Goal: Information Seeking & Learning: Learn about a topic

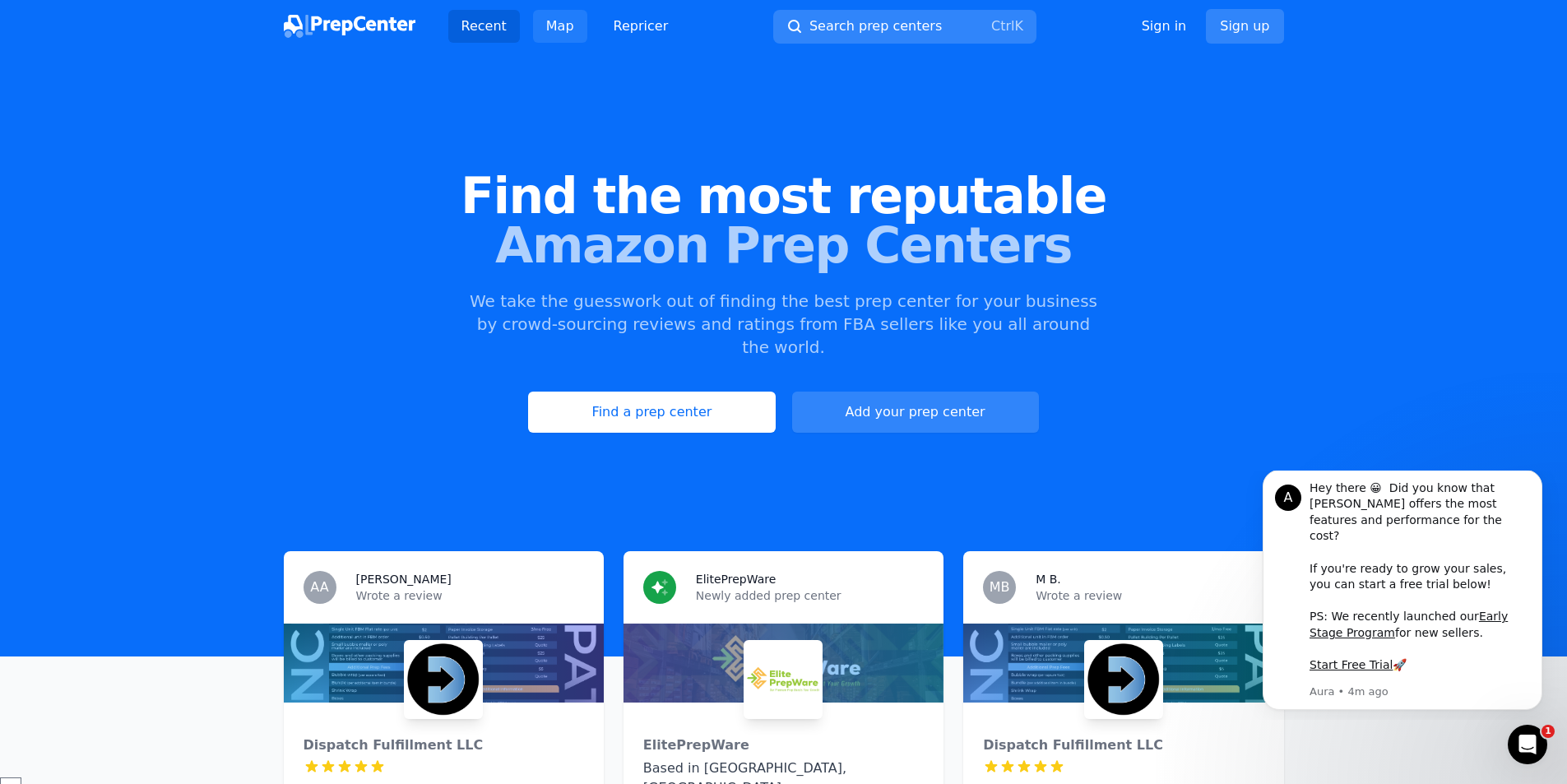
click at [558, 23] on link "Map" at bounding box center [560, 26] width 55 height 33
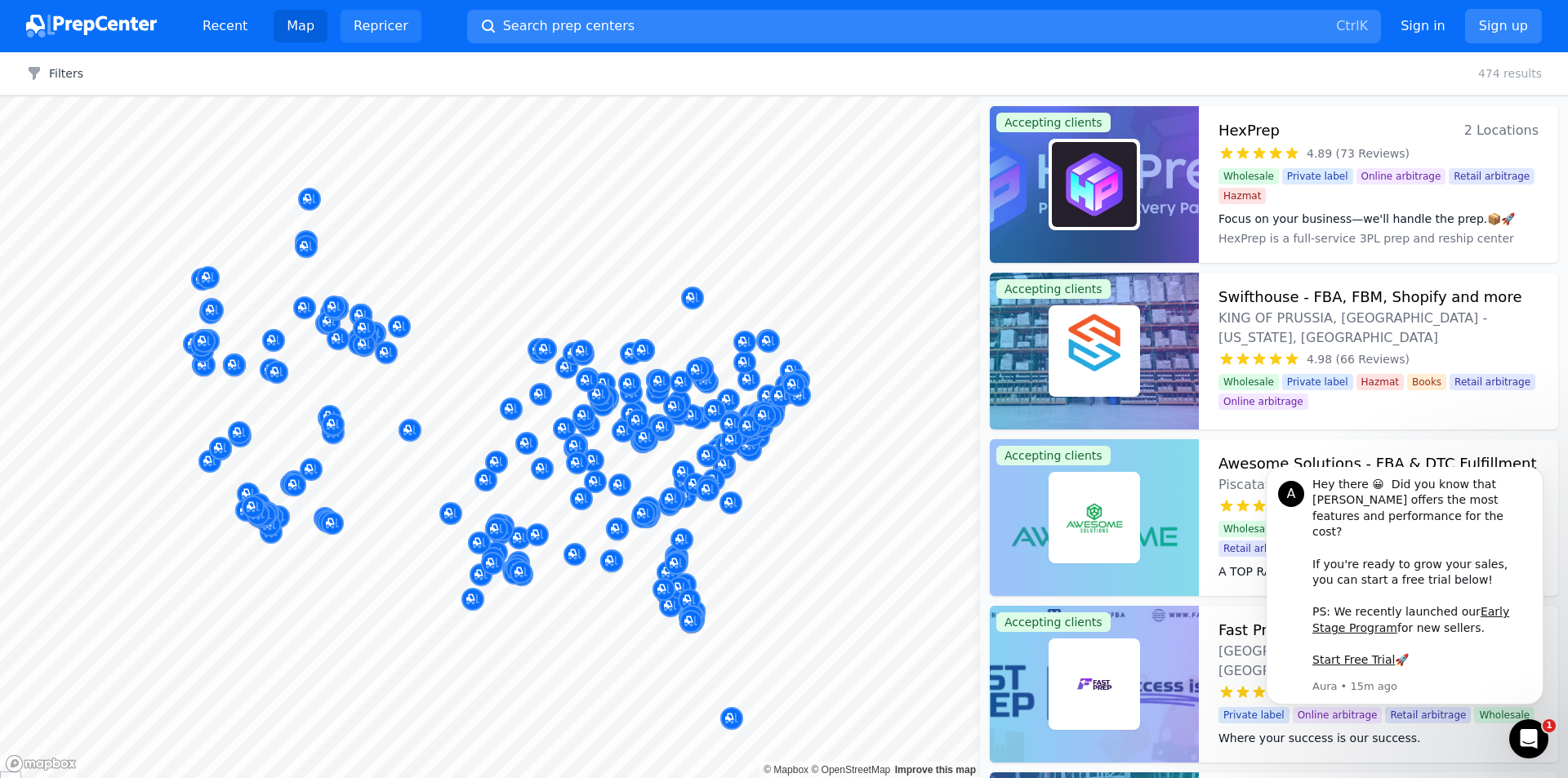
click at [371, 24] on link "Repricer" at bounding box center [381, 26] width 81 height 33
click at [211, 23] on link "Recent" at bounding box center [225, 26] width 71 height 33
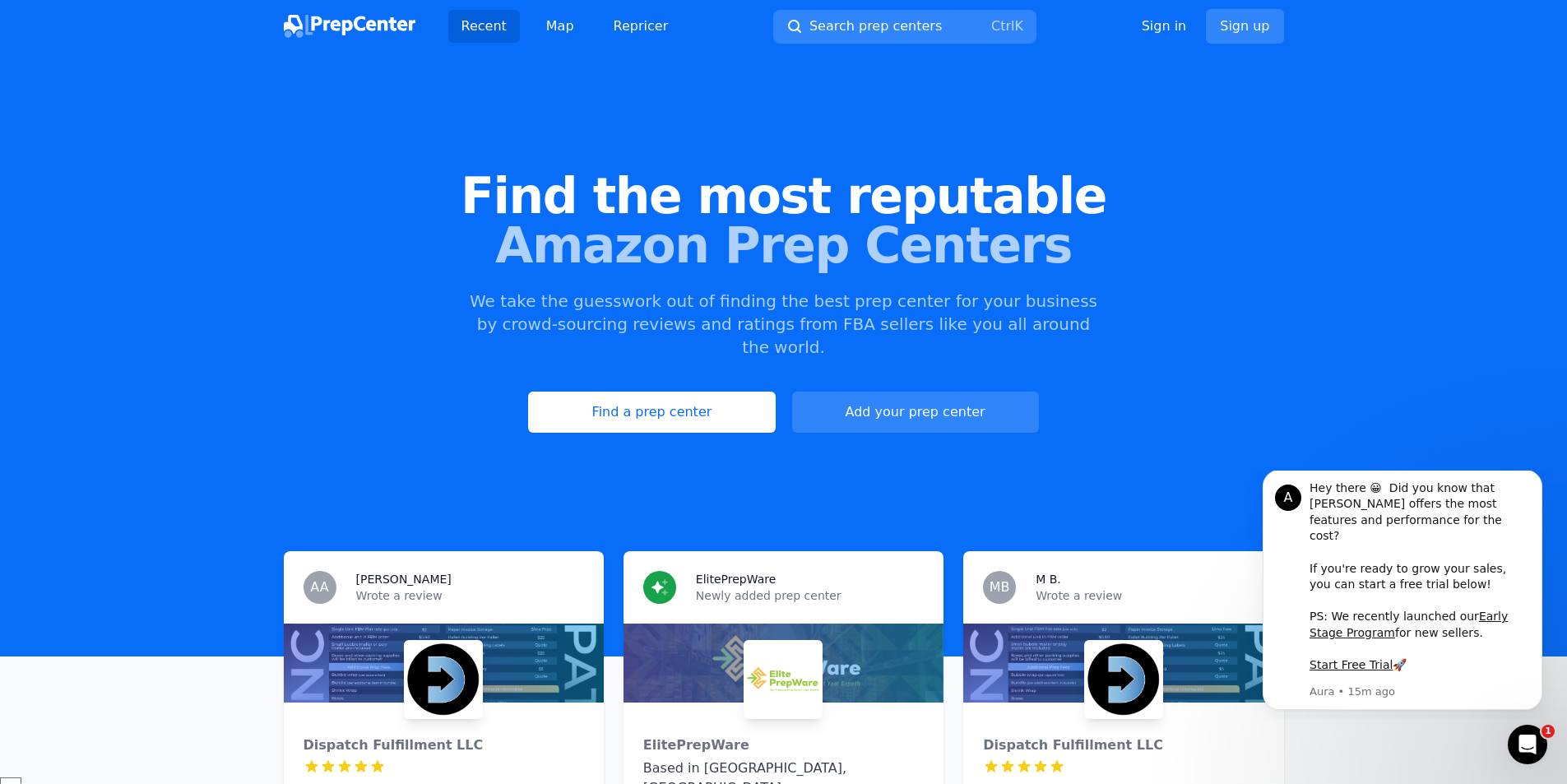
click at [347, 19] on img at bounding box center [350, 26] width 132 height 23
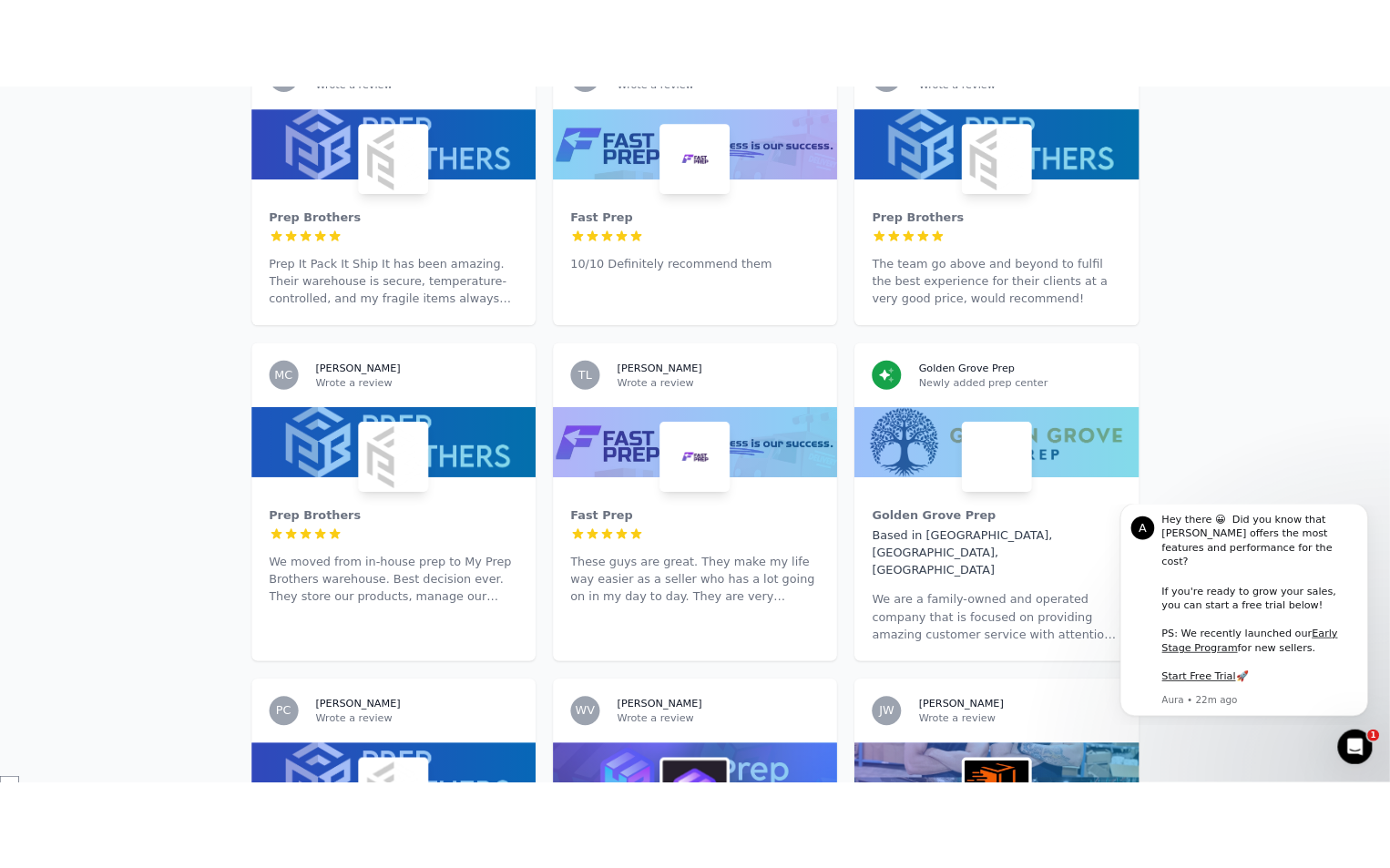
scroll to position [3096, 0]
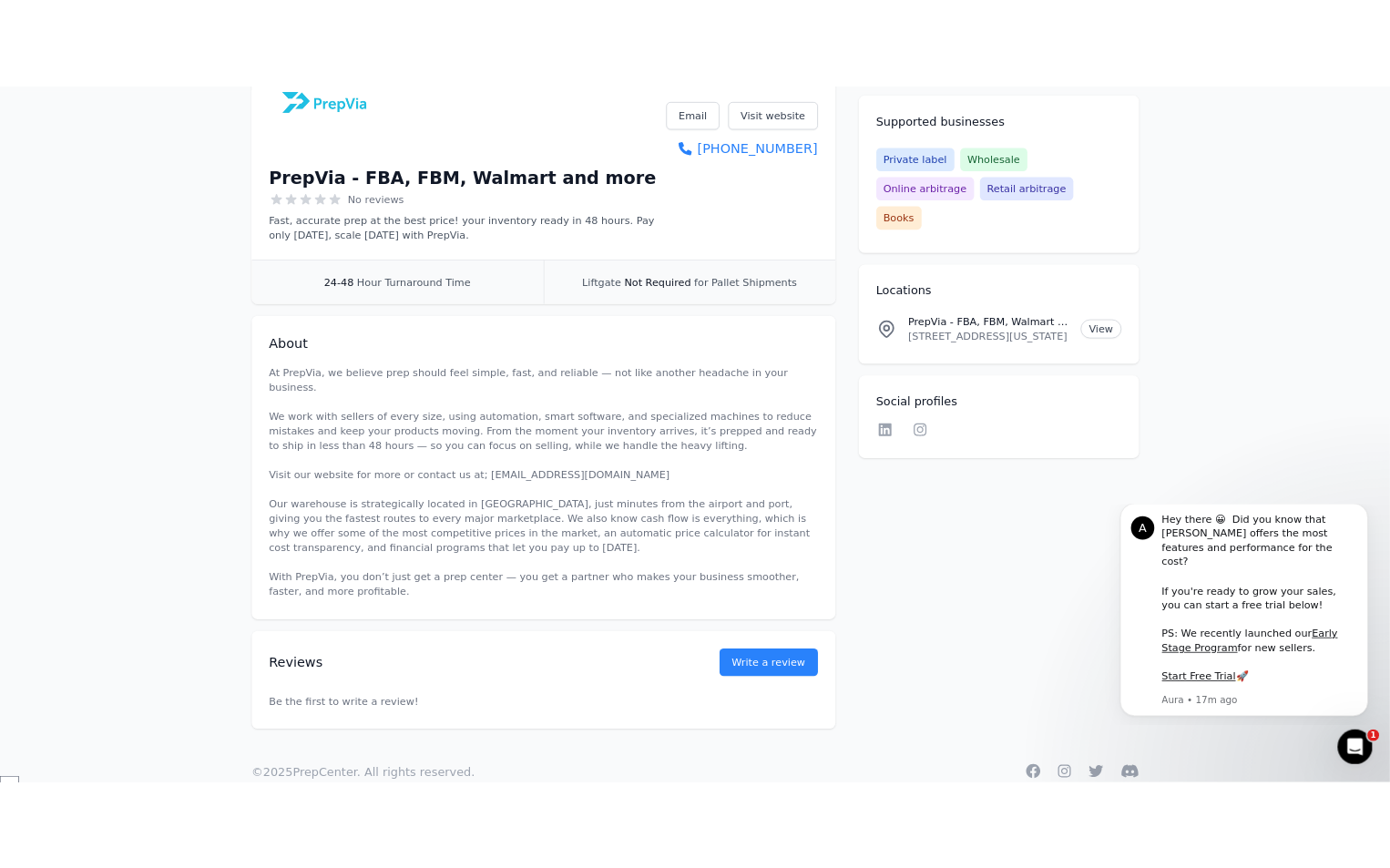
scroll to position [326, 0]
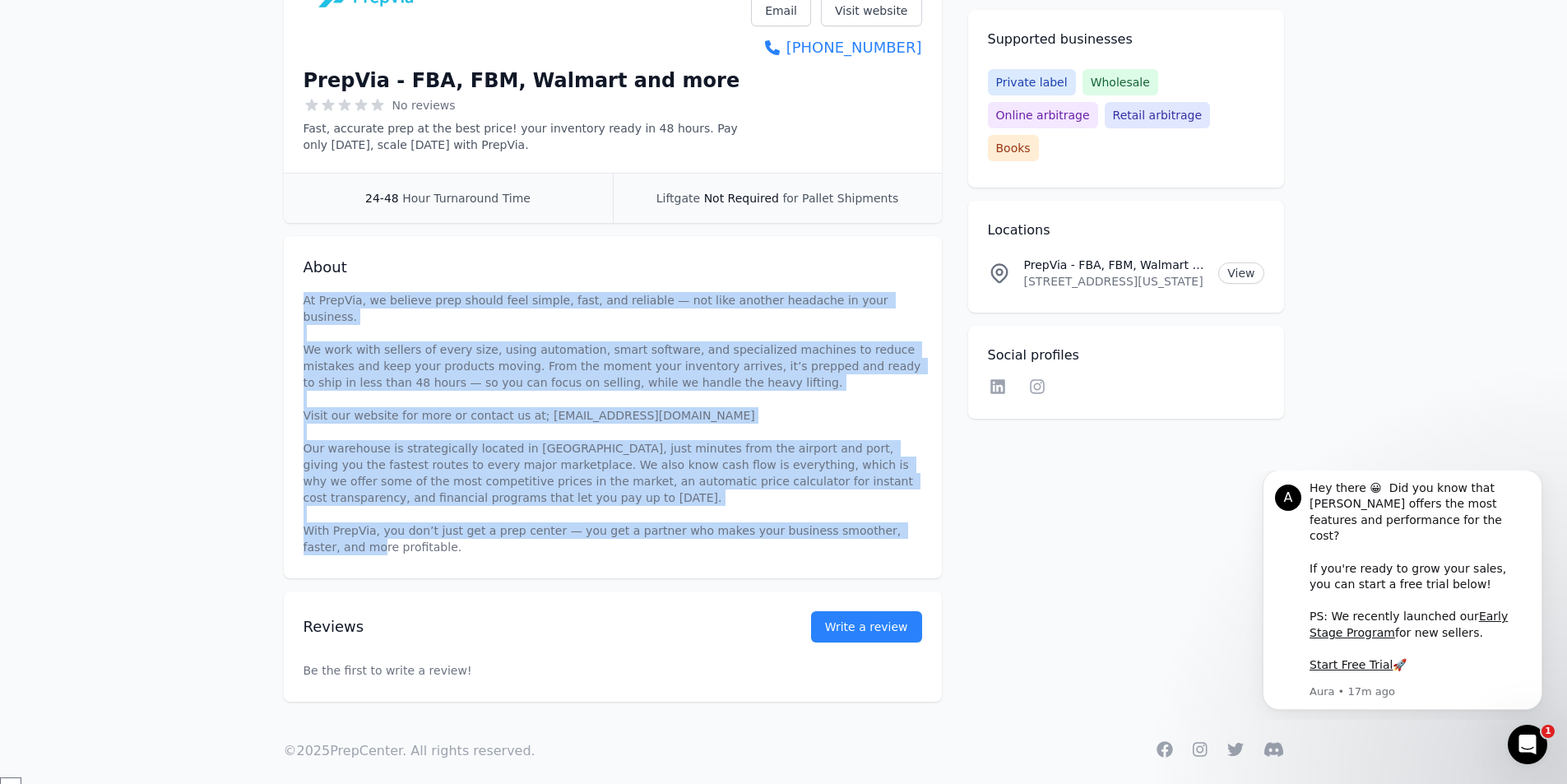
drag, startPoint x: 381, startPoint y: 540, endPoint x: 302, endPoint y: 304, distance: 248.9
click at [302, 304] on div "About At PrepVia, we believe prep should feel simple, fast, and reliable — not …" at bounding box center [613, 407] width 659 height 342
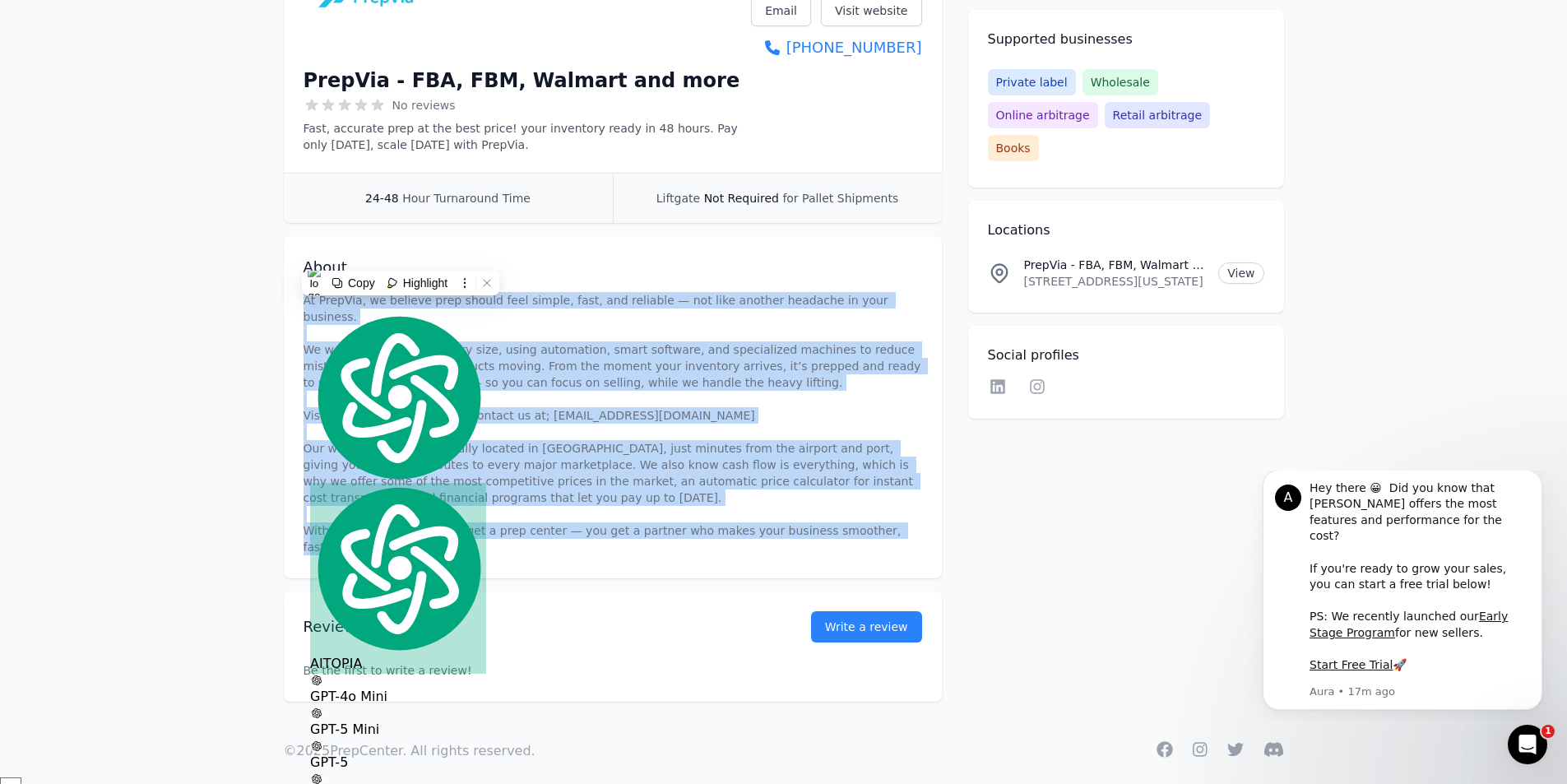
copy p "At PrepVia, we believe prep should feel simple, fast, and reliable — not like a…"
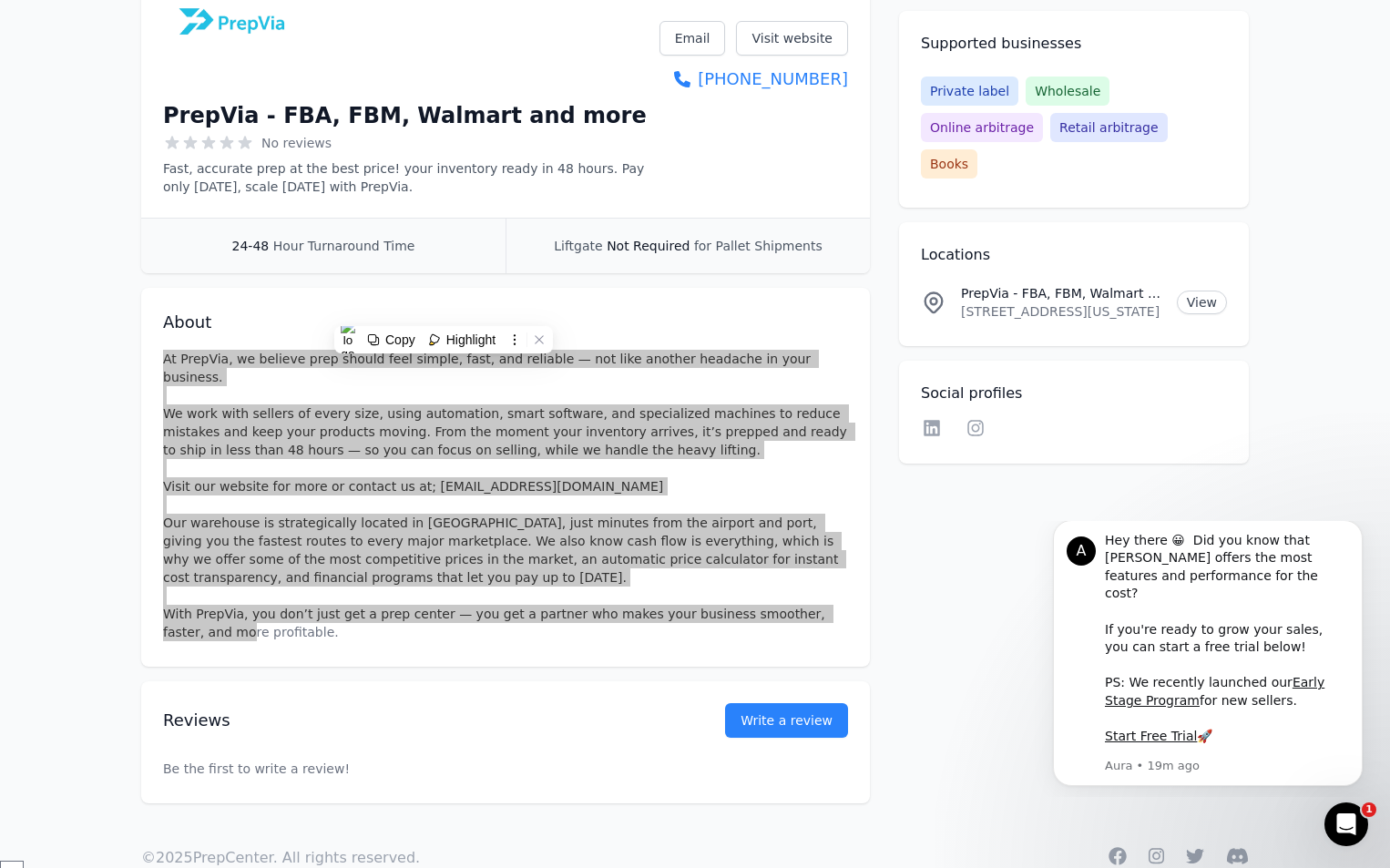
scroll to position [184, 0]
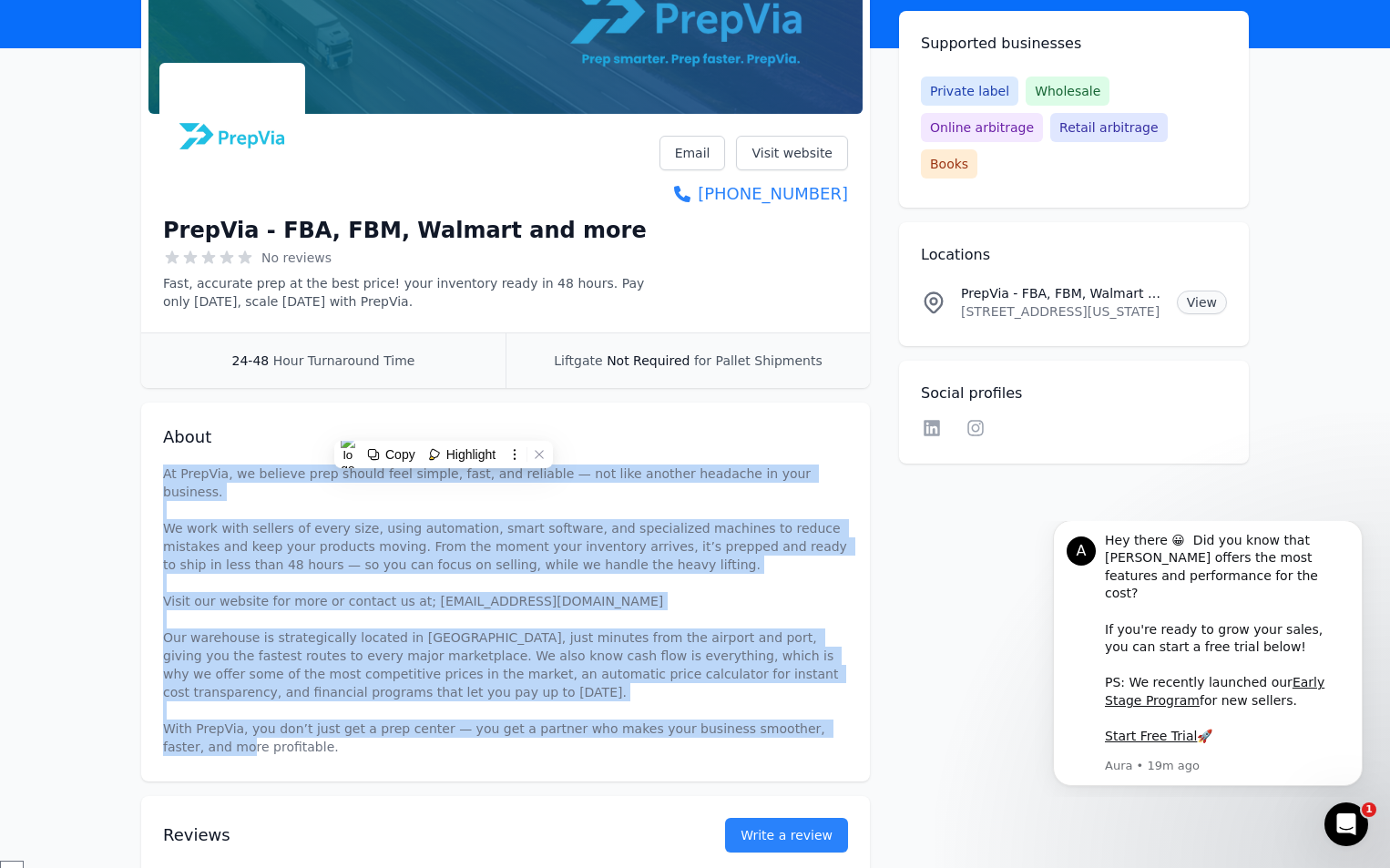
click at [1206, 290] on link "View" at bounding box center [1202, 301] width 50 height 24
click at [937, 514] on div "Accepting clients Claim business PrepVia - FBA, FBM, Walmart and more No review…" at bounding box center [695, 424] width 1108 height 986
click at [914, 535] on div "Accepting clients Claim business PrepVia - FBA, FBM, Walmart and more No review…" at bounding box center [695, 424] width 1108 height 986
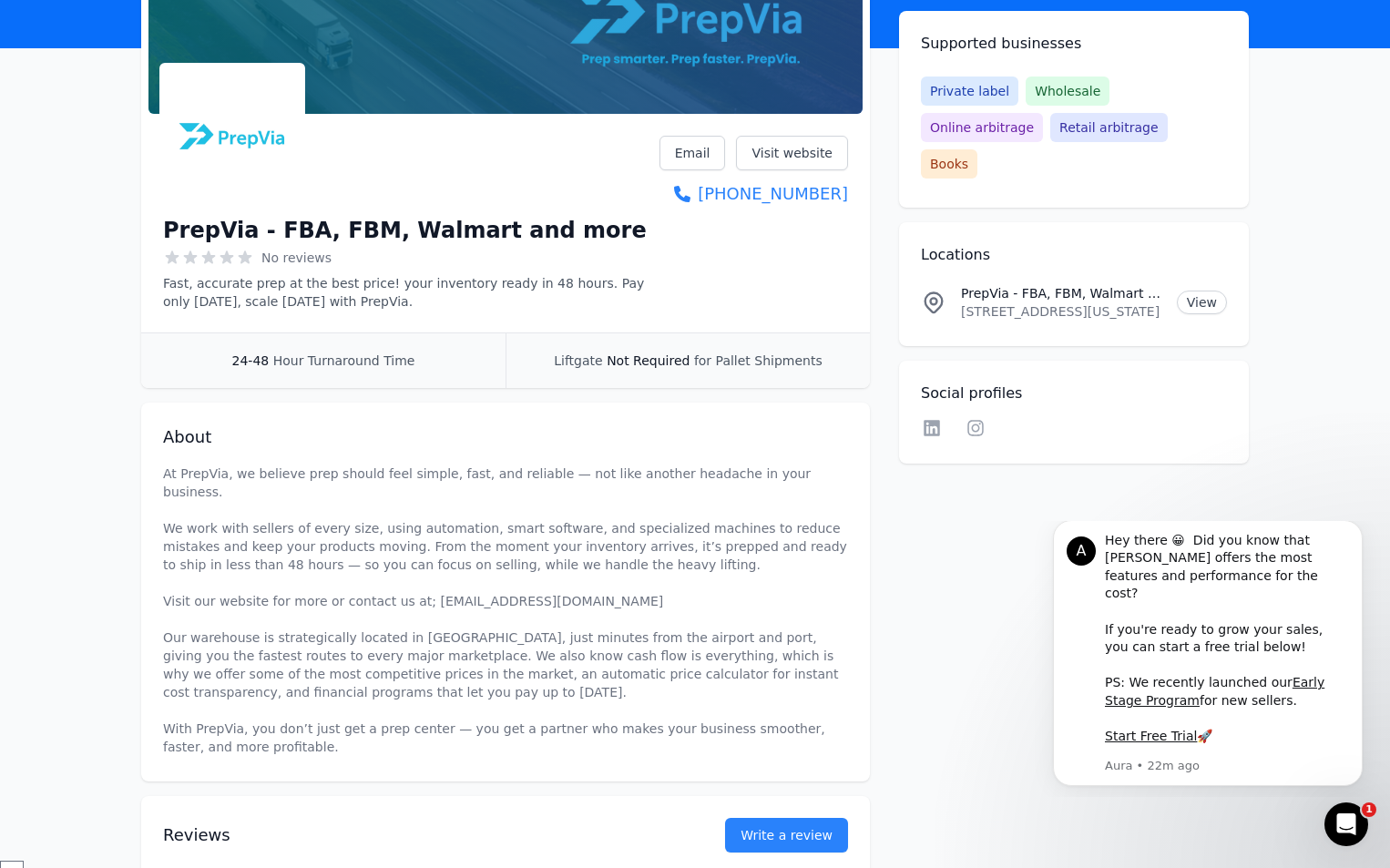
click at [1123, 509] on div "Accepting clients Claim business PrepVia - FBA, FBM, Walmart and more No review…" at bounding box center [695, 424] width 1108 height 986
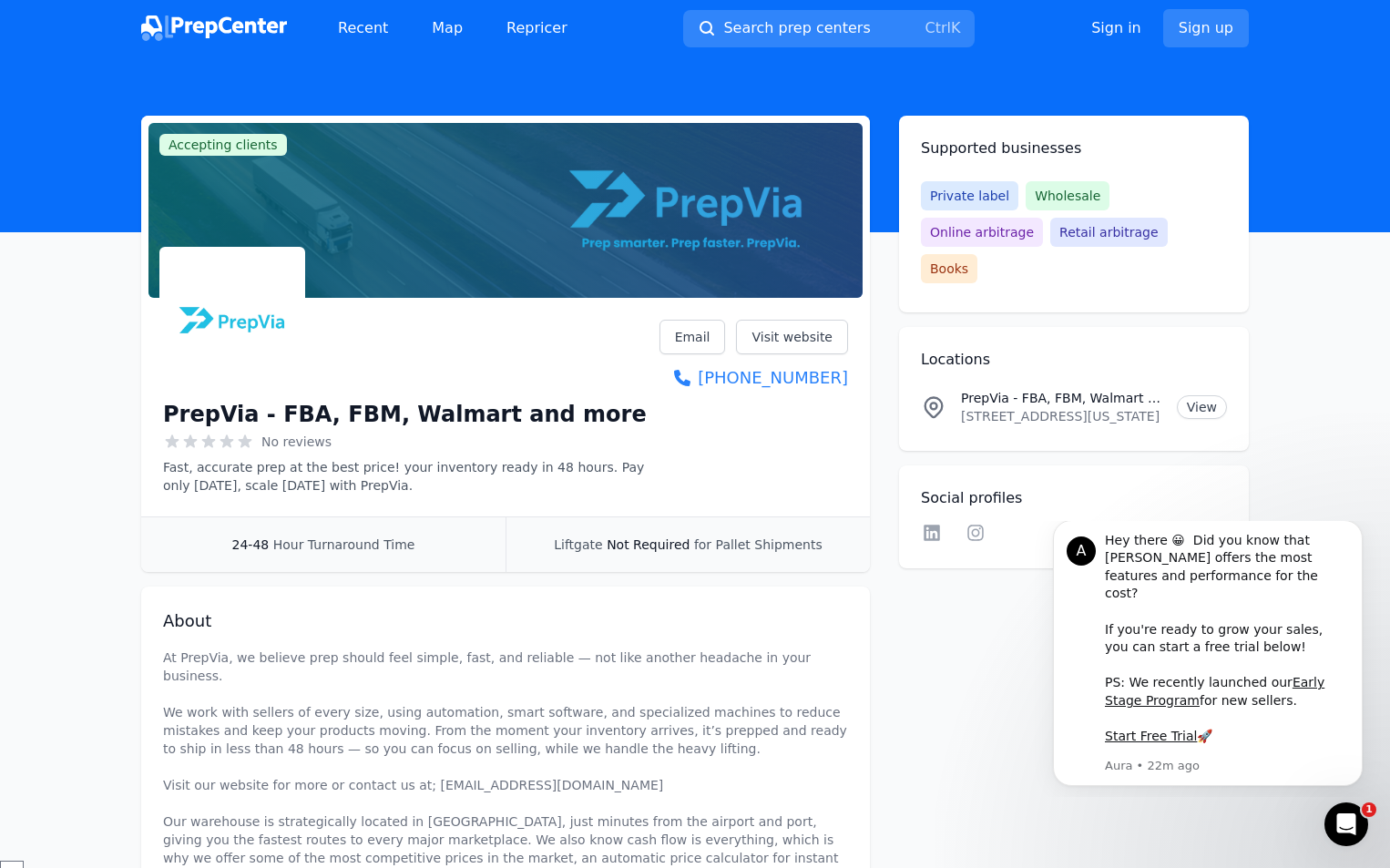
scroll to position [0, 0]
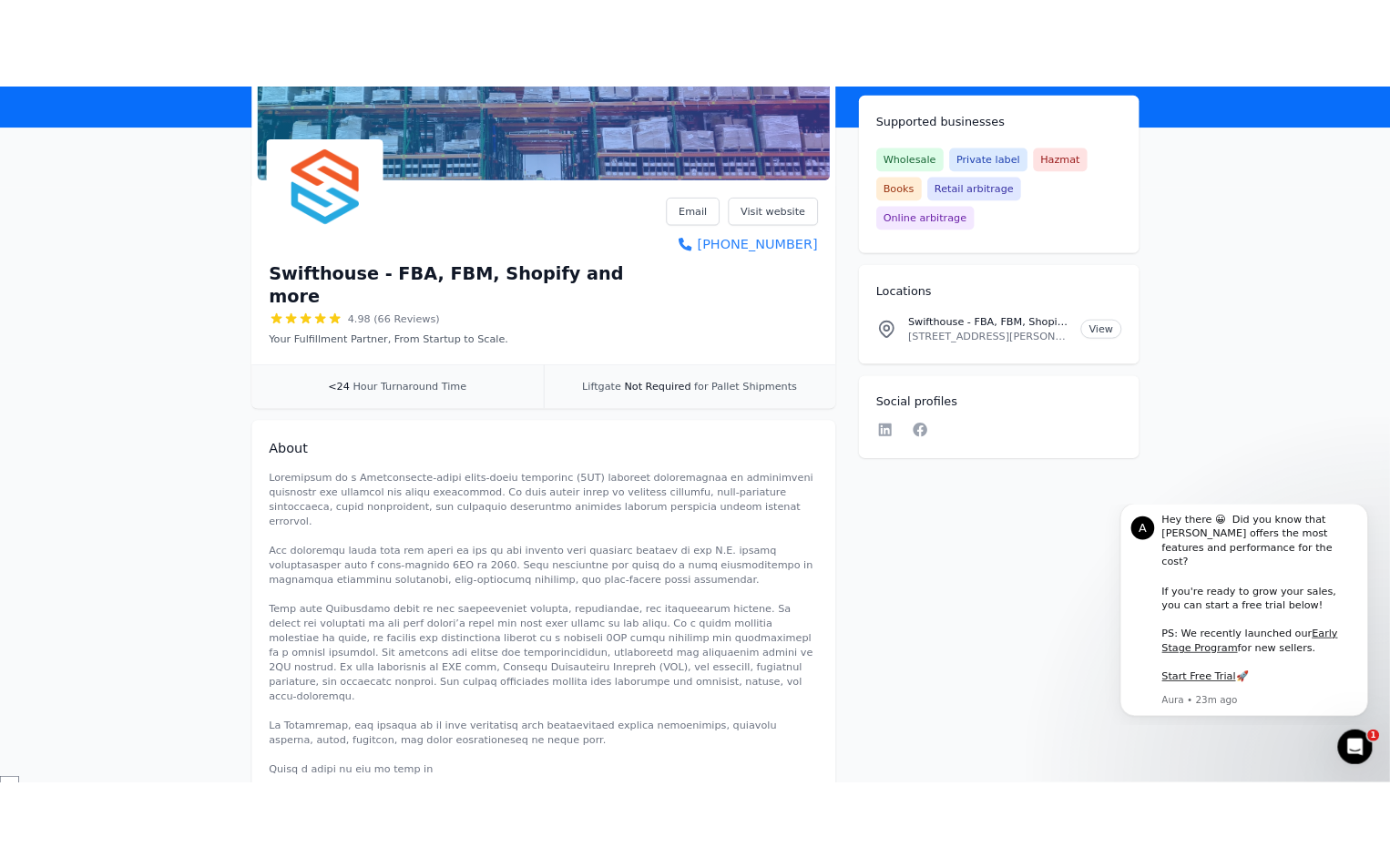
scroll to position [364, 0]
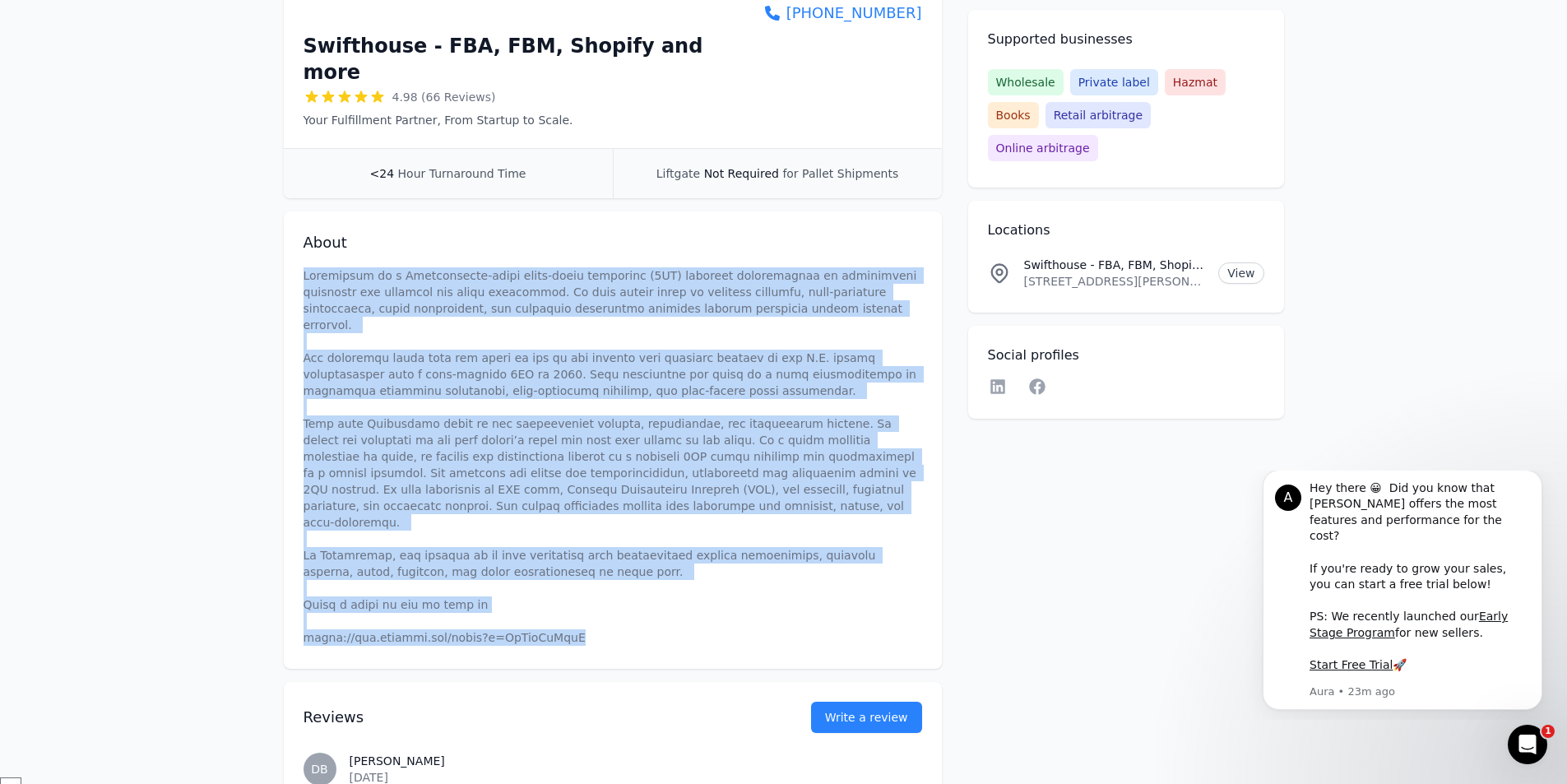
drag, startPoint x: 583, startPoint y: 578, endPoint x: 305, endPoint y: 247, distance: 432.3
click at [305, 267] on p at bounding box center [613, 456] width 619 height 378
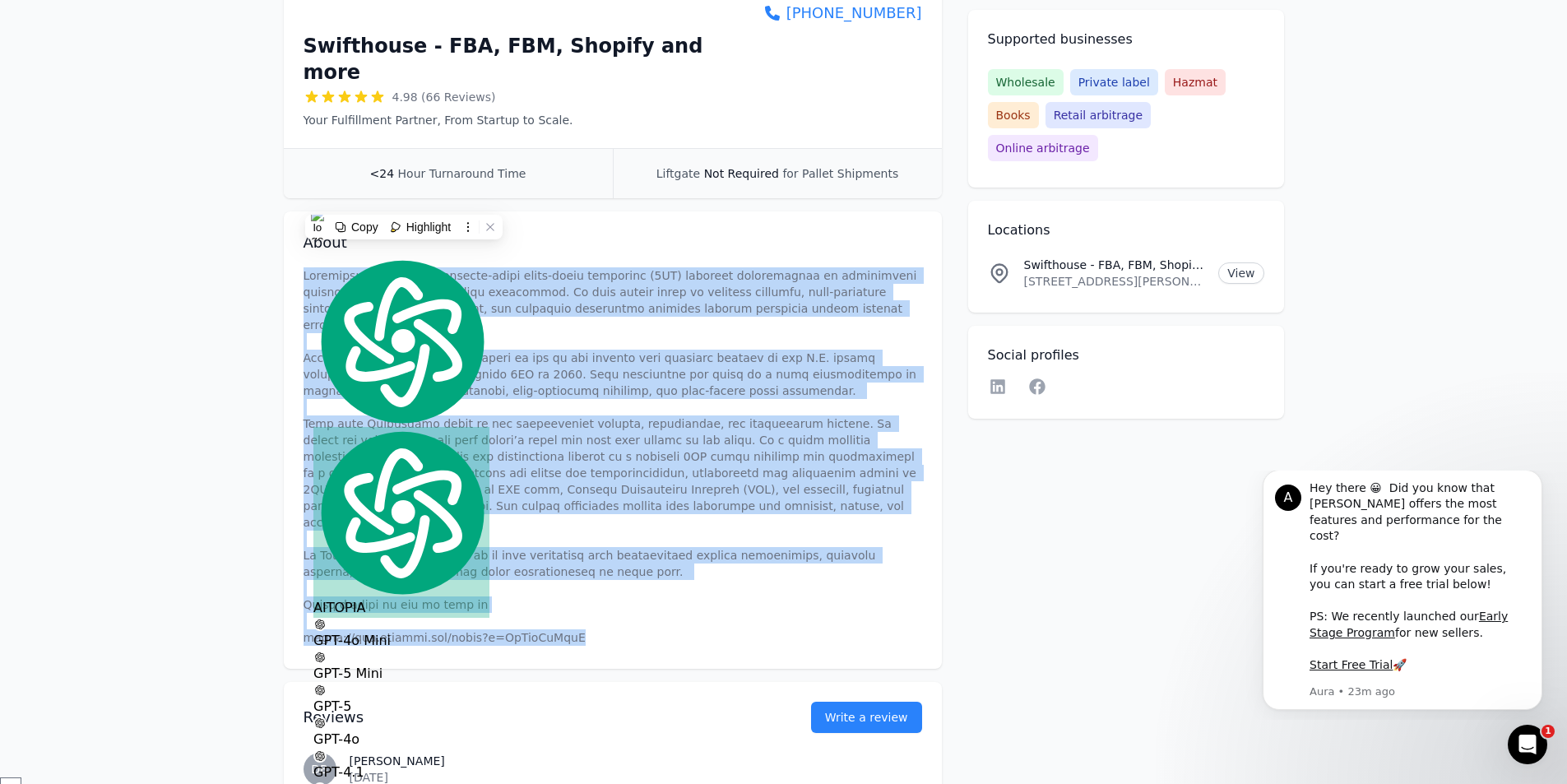
copy p "Swifthouse is a Pennsylvania-based third-party logistics (3PL) provider special…"
